Goal: Task Accomplishment & Management: Use online tool/utility

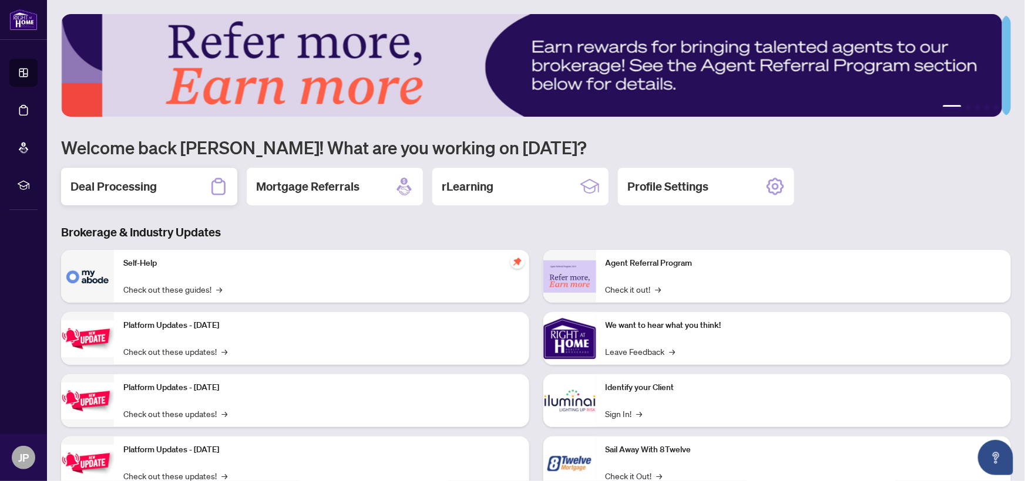
click at [112, 185] on h2 "Deal Processing" at bounding box center [113, 186] width 86 height 16
